Goal: Complete application form

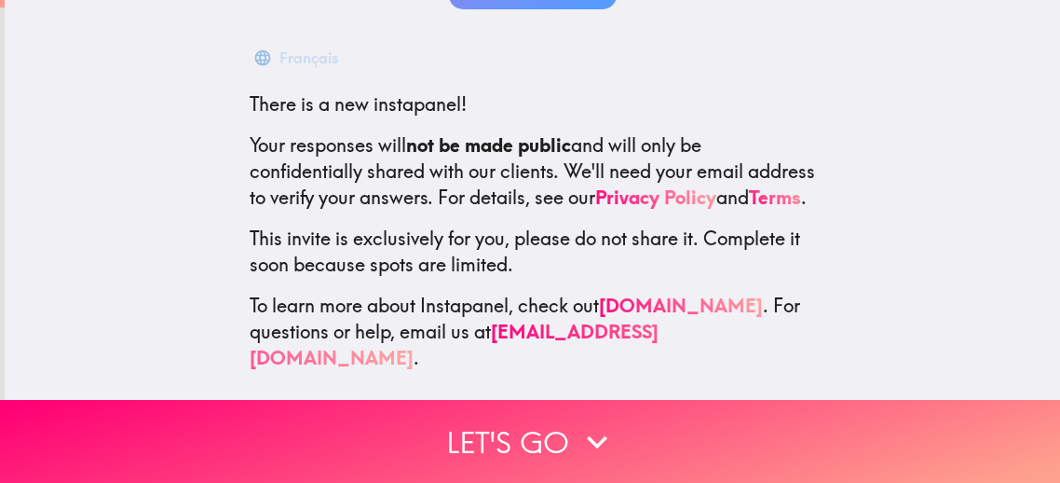
scroll to position [284, 0]
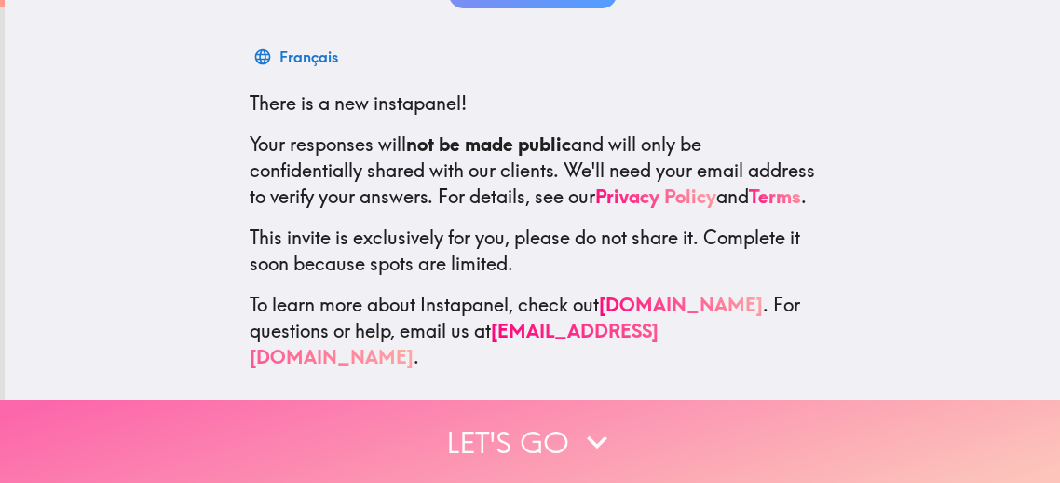
click at [593, 442] on icon "button" at bounding box center [597, 441] width 20 height 13
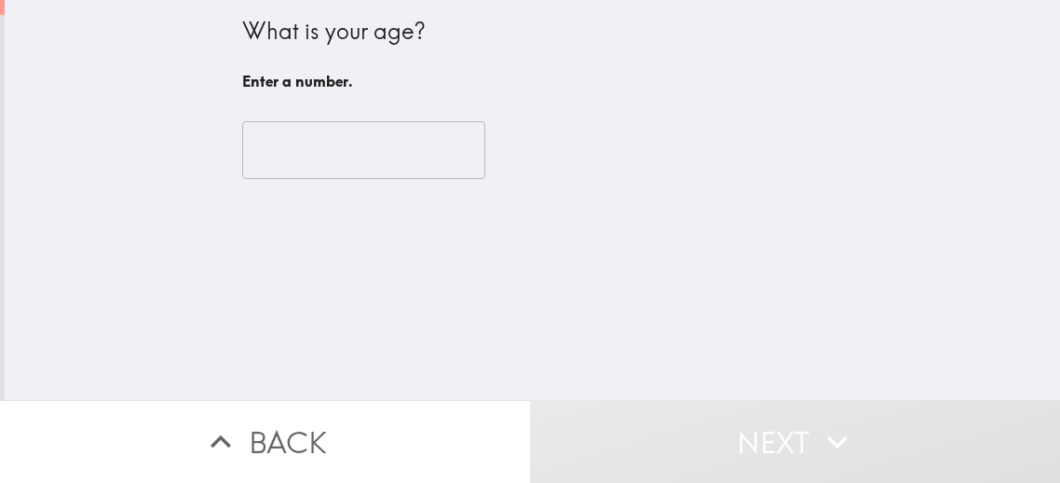
scroll to position [0, 0]
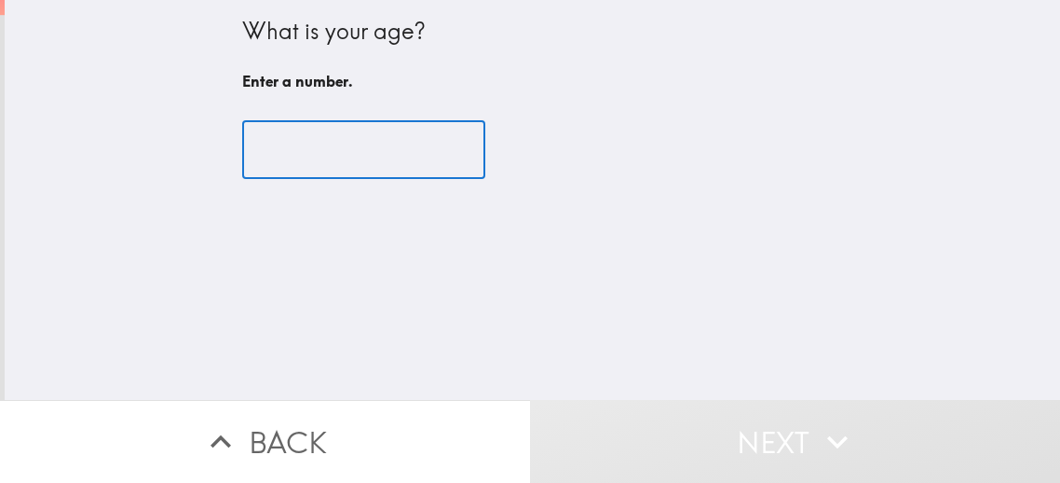
click at [300, 146] on input "number" at bounding box center [363, 150] width 243 height 58
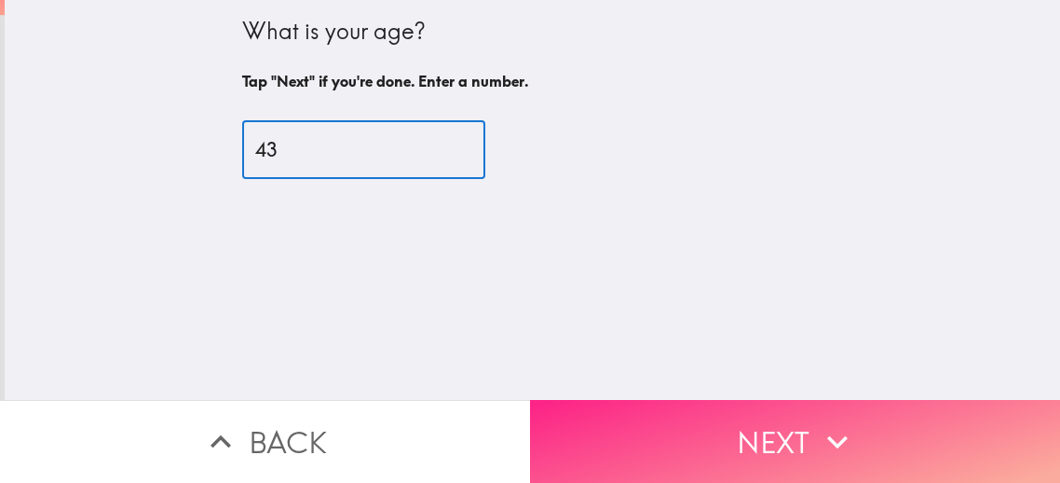
type input "43"
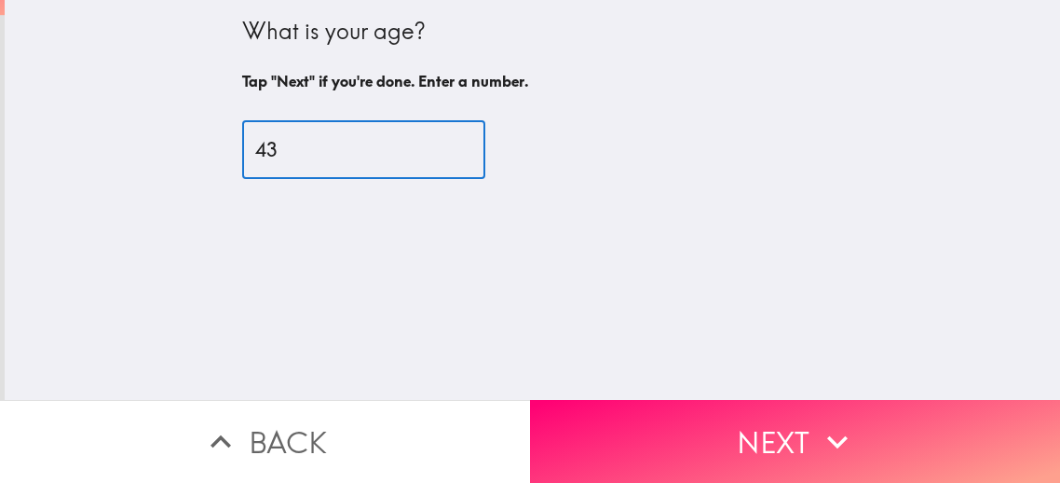
click at [806, 438] on button "Next" at bounding box center [795, 441] width 530 height 83
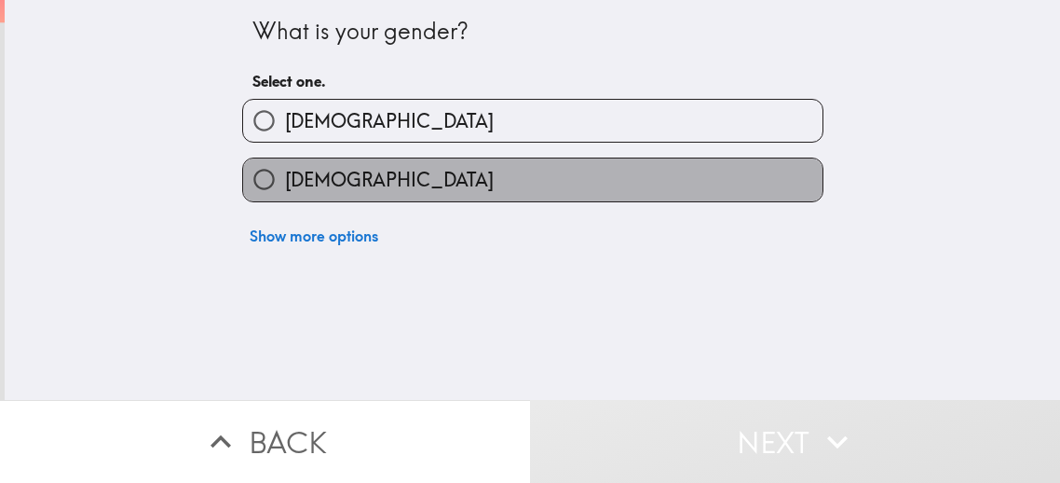
drag, startPoint x: 349, startPoint y: 200, endPoint x: 523, endPoint y: 258, distance: 182.7
click at [348, 193] on span "[DEMOGRAPHIC_DATA]" at bounding box center [389, 180] width 209 height 26
click at [285, 200] on input "[DEMOGRAPHIC_DATA]" at bounding box center [264, 179] width 42 height 42
radio input "true"
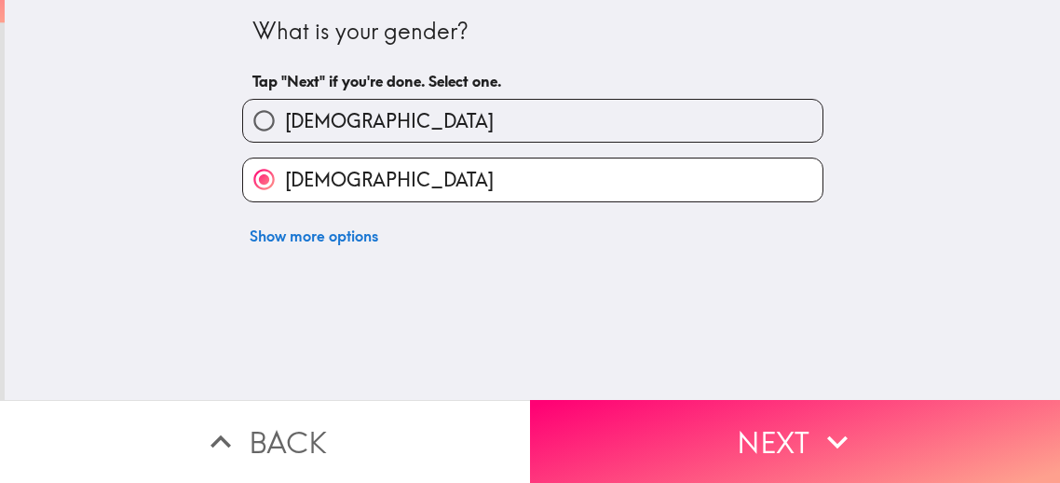
drag, startPoint x: 823, startPoint y: 476, endPoint x: 799, endPoint y: 444, distance: 39.3
click at [822, 475] on button "Next" at bounding box center [795, 441] width 530 height 83
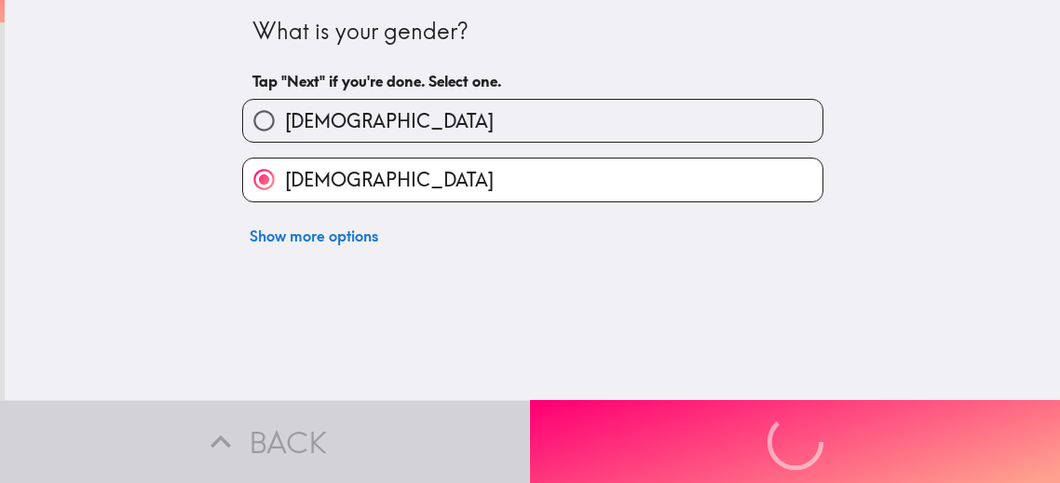
click at [795, 437] on div "Back Next" at bounding box center [530, 441] width 1060 height 83
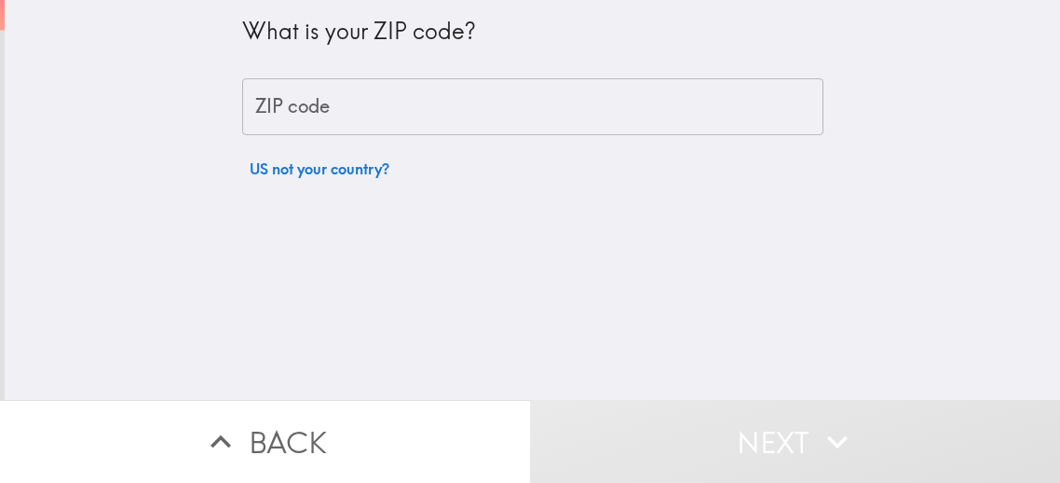
click at [351, 120] on input "ZIP code" at bounding box center [532, 107] width 581 height 58
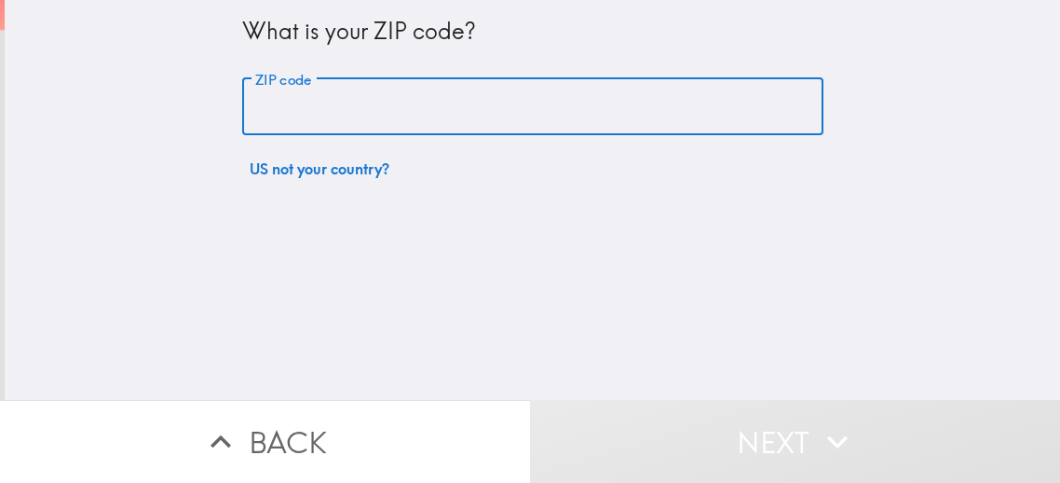
type input "33351"
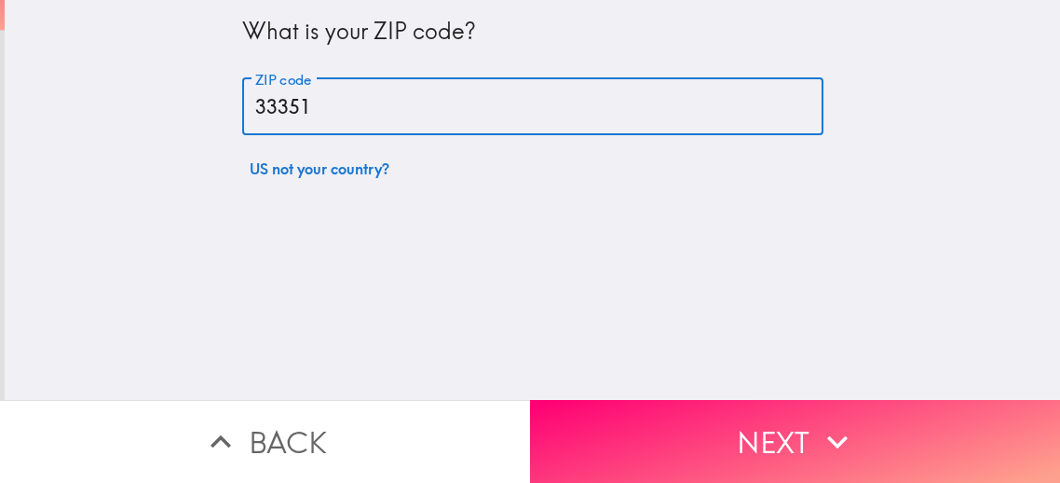
drag, startPoint x: 718, startPoint y: 401, endPoint x: 746, endPoint y: 434, distance: 43.7
click at [724, 407] on button "Next" at bounding box center [795, 441] width 530 height 83
